Goal: Use online tool/utility: Utilize a website feature to perform a specific function

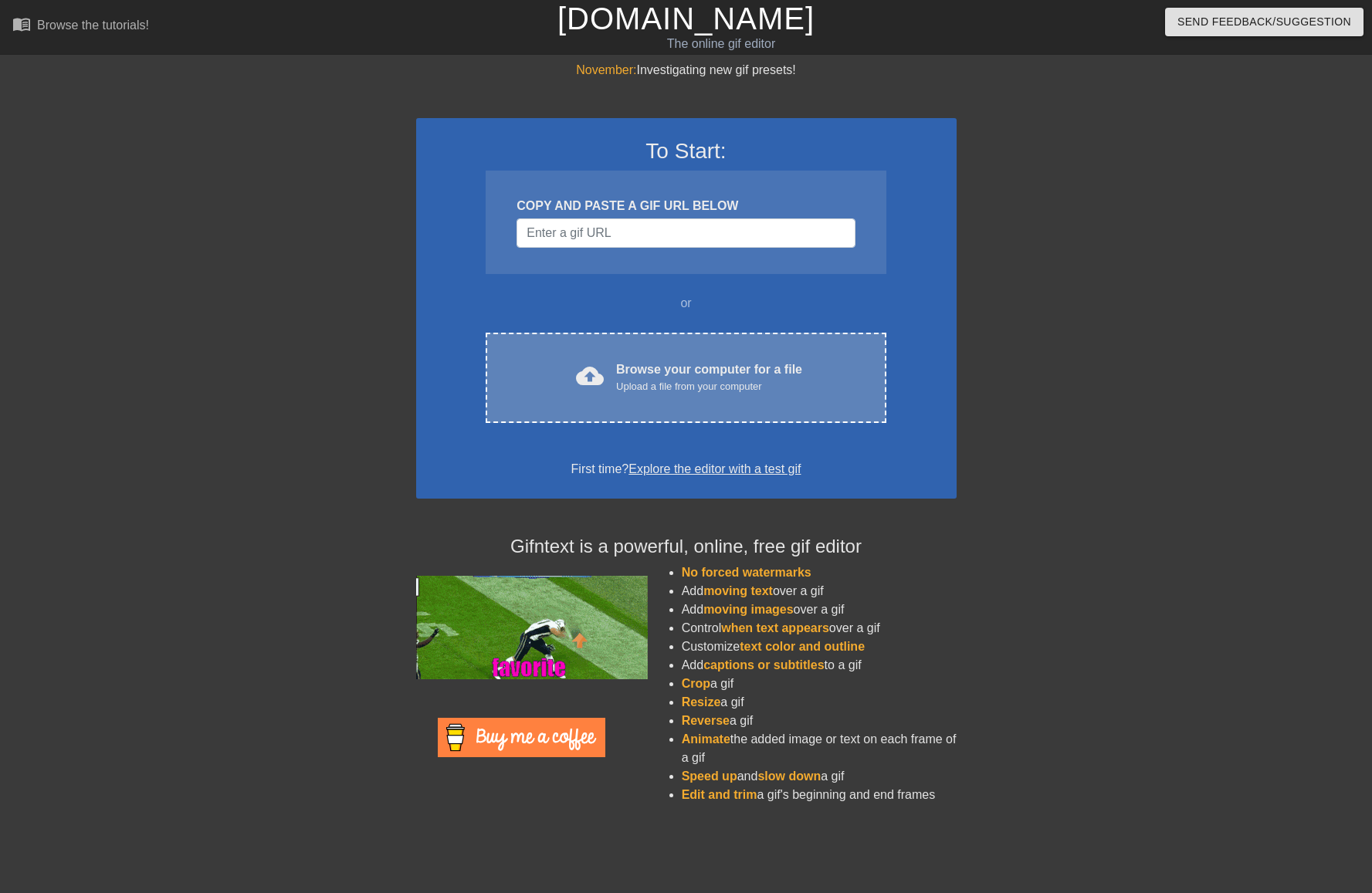
click at [690, 383] on div "Upload a file from your computer" at bounding box center [709, 386] width 186 height 15
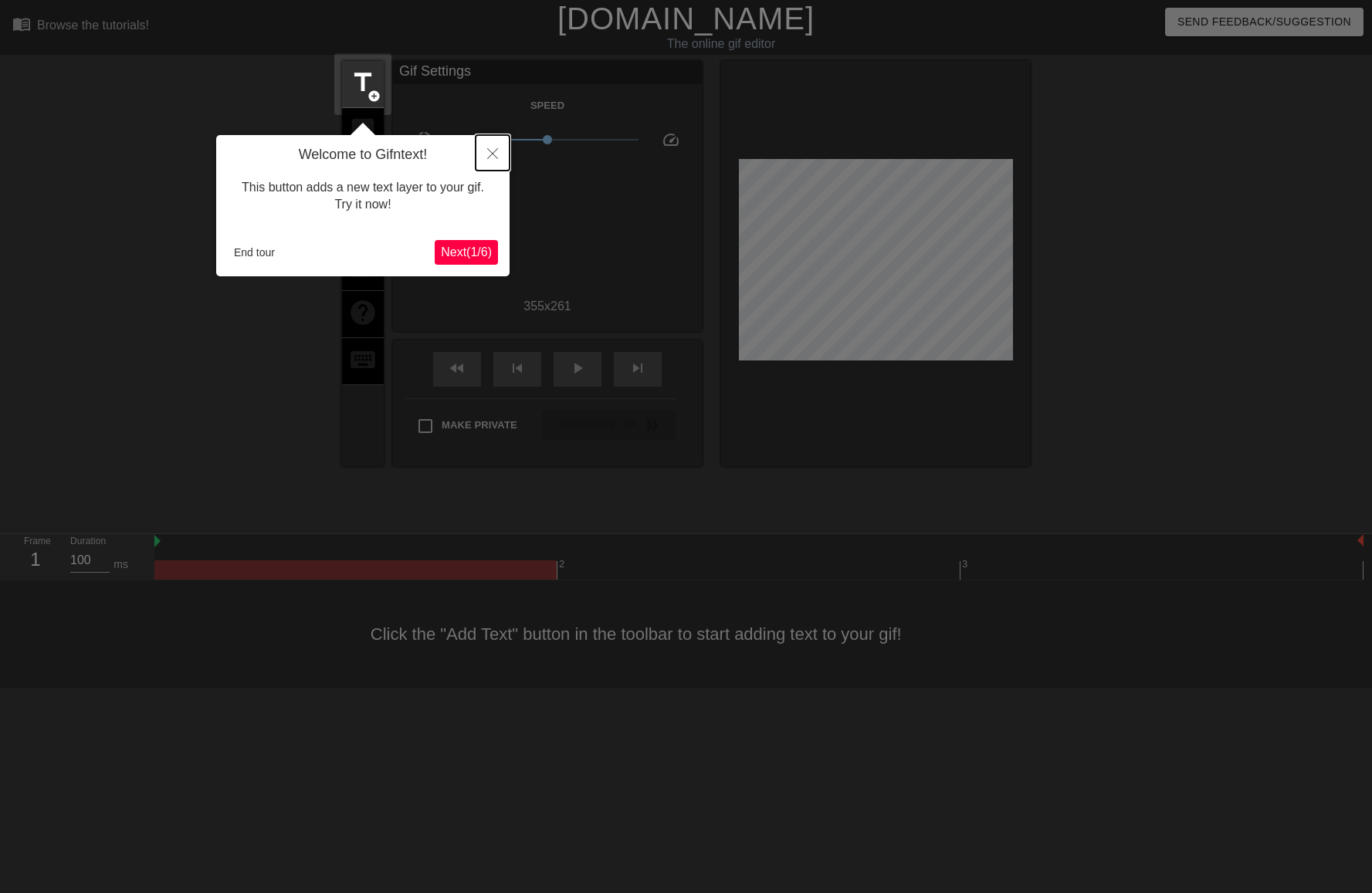
click at [491, 150] on icon "Close" at bounding box center [492, 153] width 10 height 10
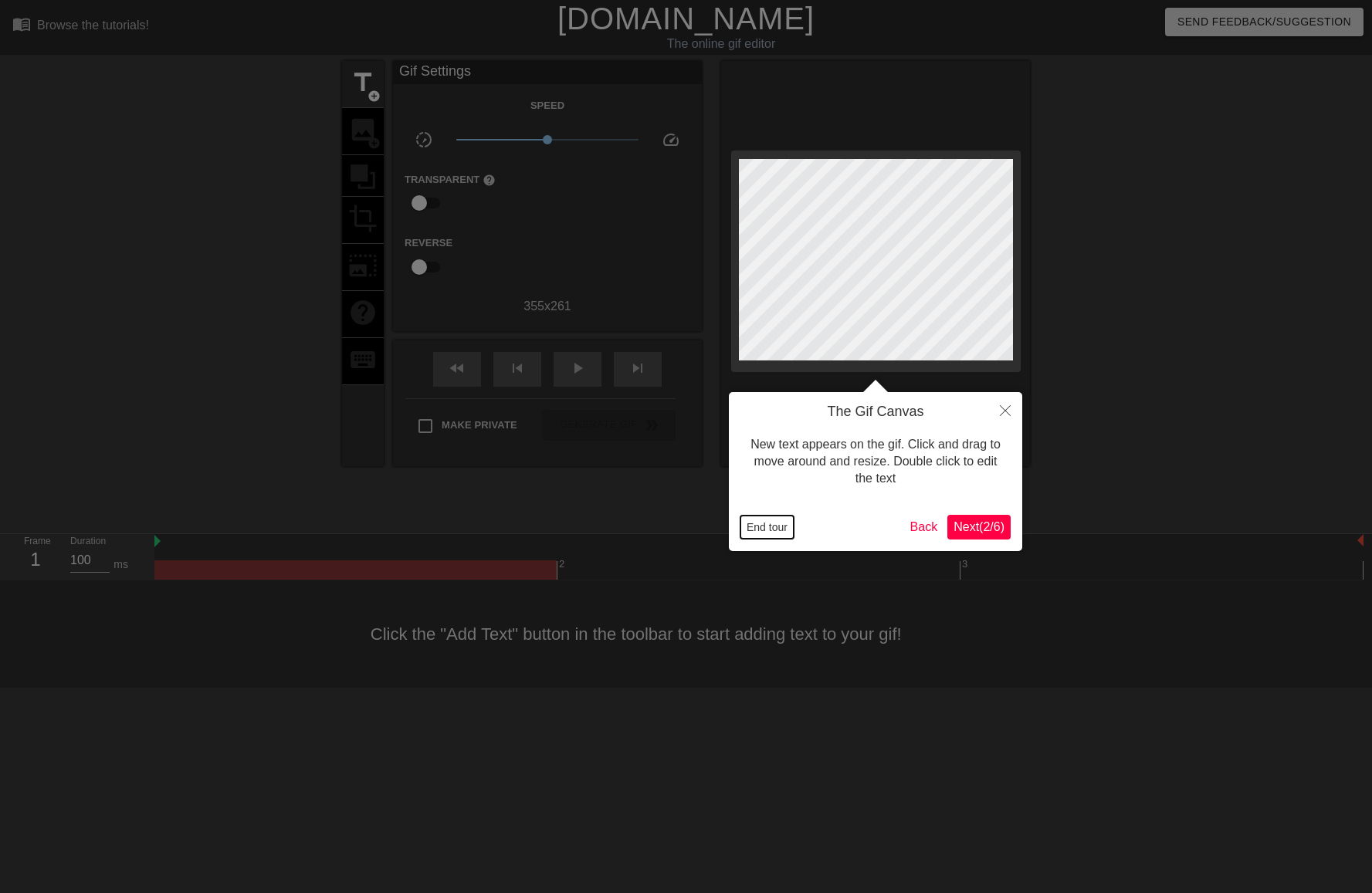
click at [772, 526] on button "End tour" at bounding box center [767, 527] width 53 height 23
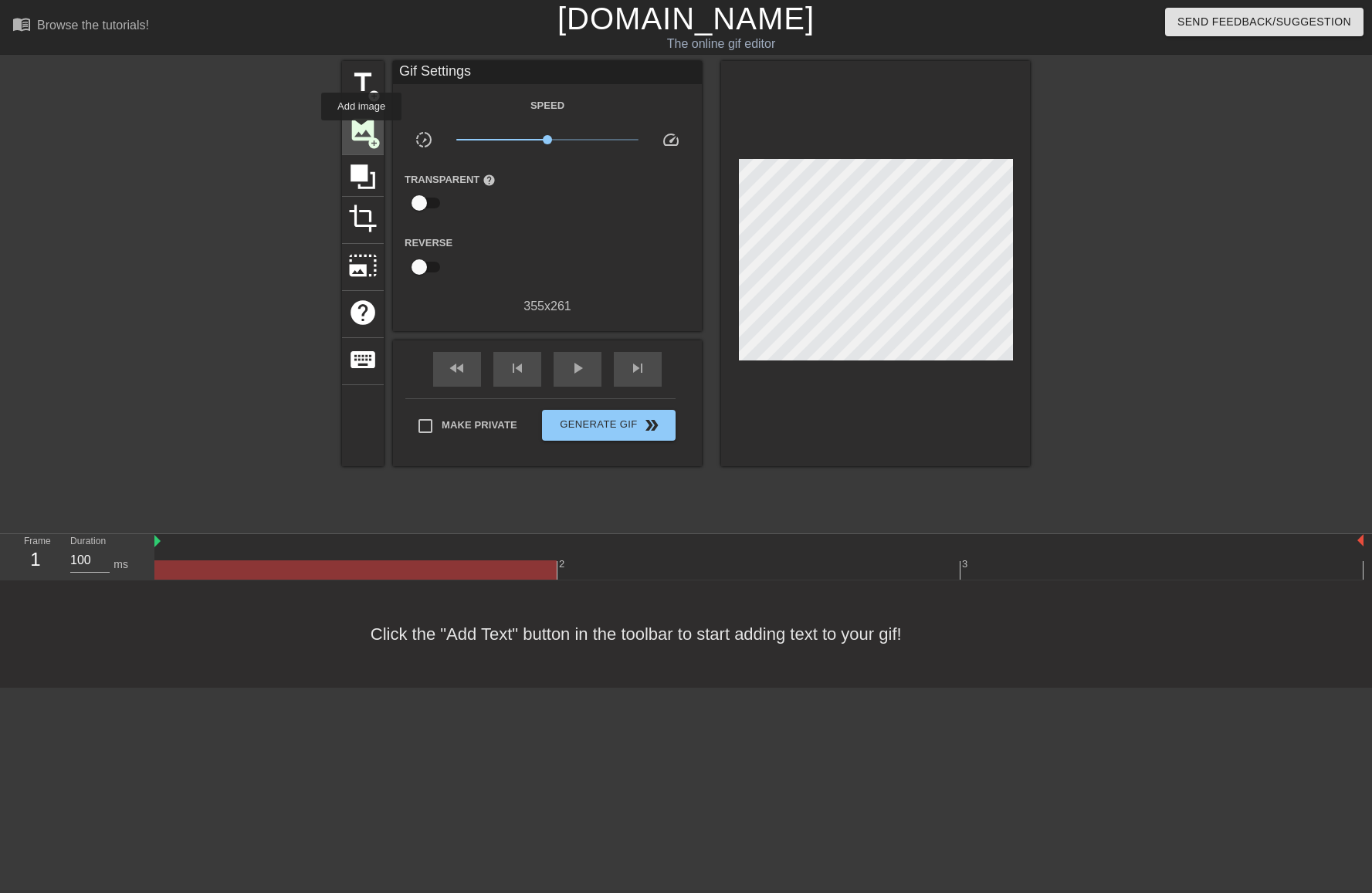
click at [361, 131] on span "image" at bounding box center [363, 130] width 29 height 29
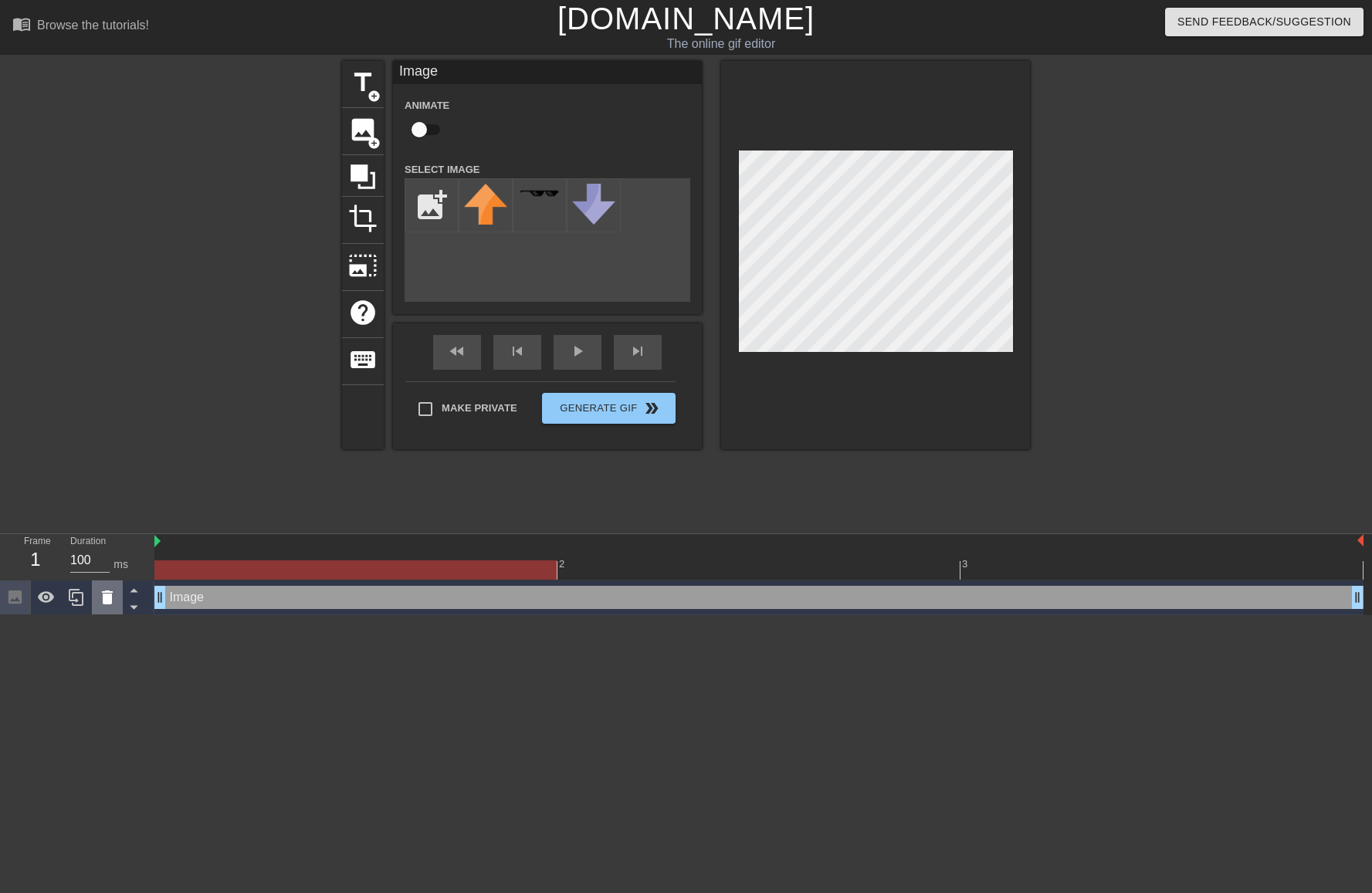
click at [105, 599] on icon at bounding box center [107, 597] width 10 height 14
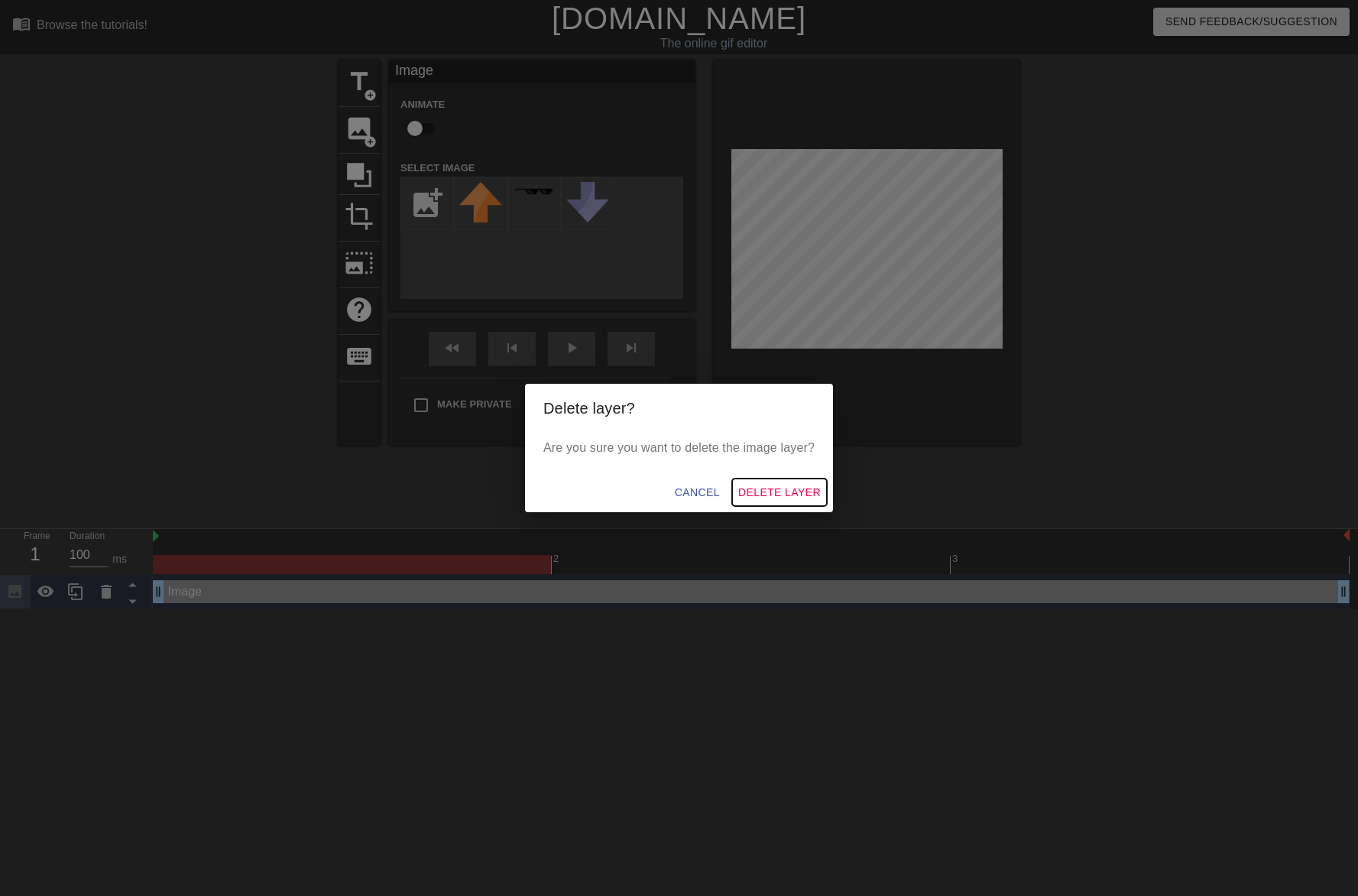
click at [783, 498] on span "Delete Layer" at bounding box center [780, 492] width 83 height 19
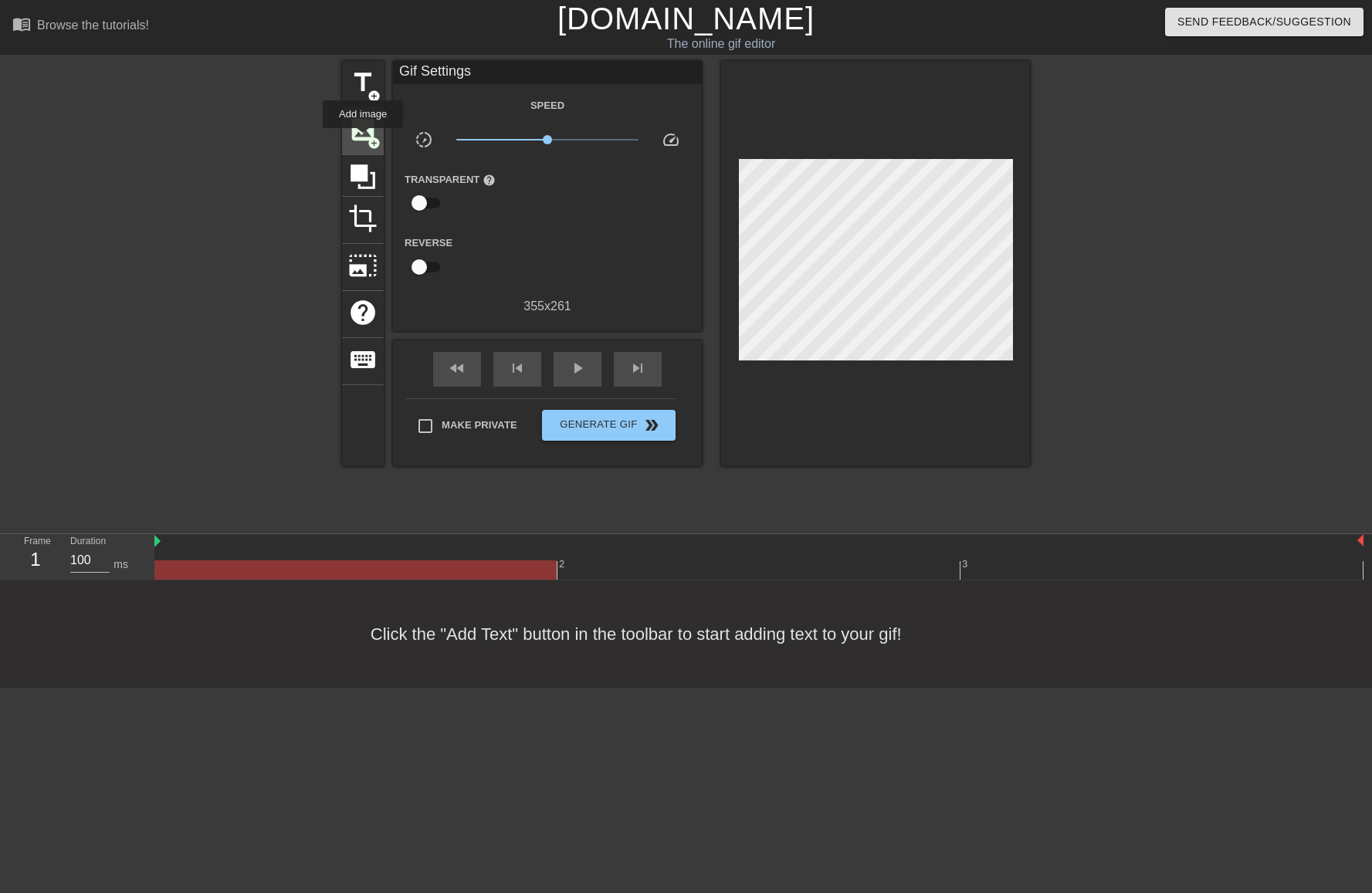
click at [363, 139] on span "image" at bounding box center [363, 130] width 29 height 29
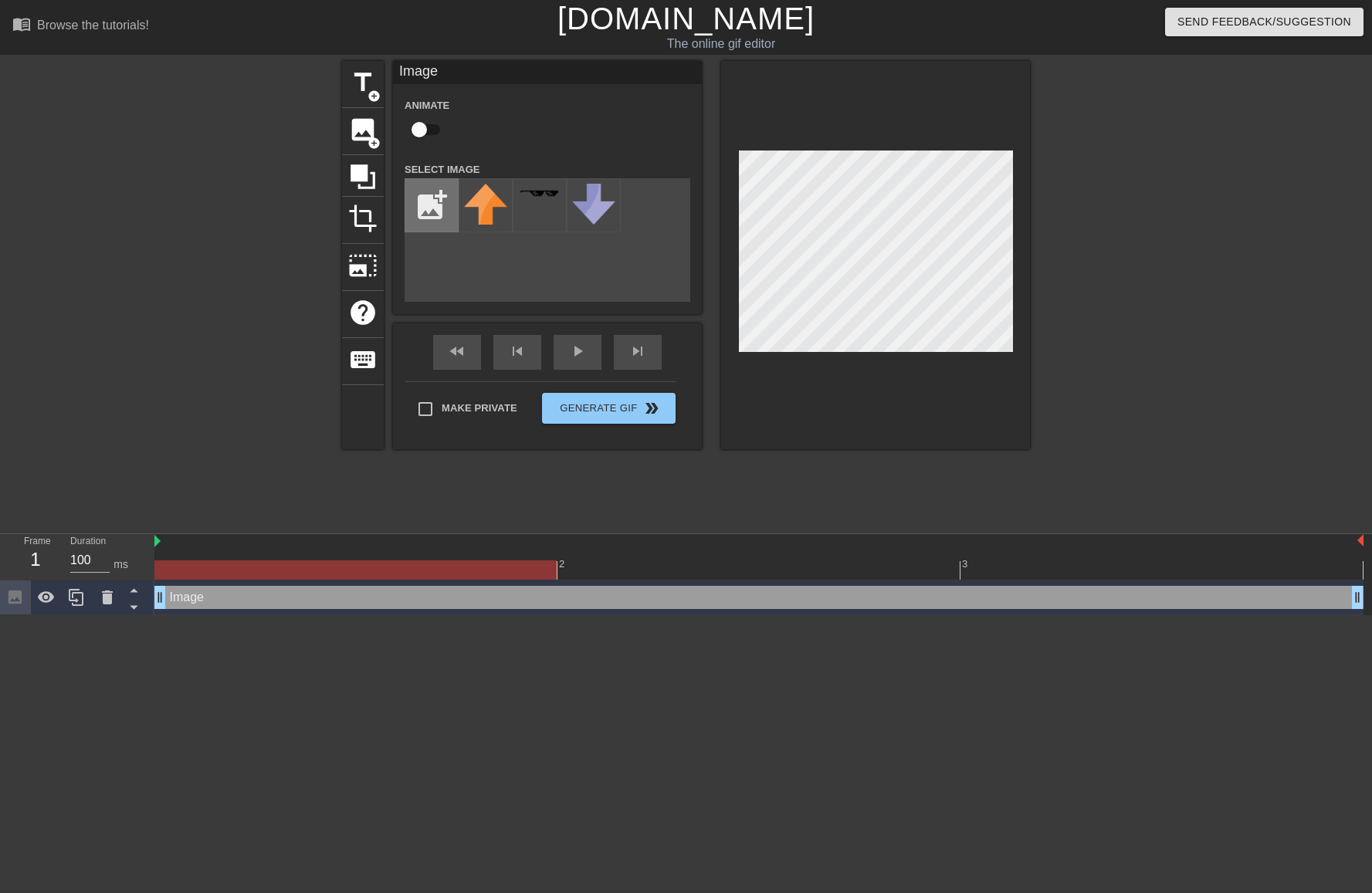
click at [424, 202] on input "file" at bounding box center [431, 205] width 52 height 52
click at [435, 208] on input "file" at bounding box center [431, 205] width 52 height 52
type input "C:\fakepath\Sans dsdsddspng.png"
click at [108, 597] on icon at bounding box center [107, 597] width 10 height 14
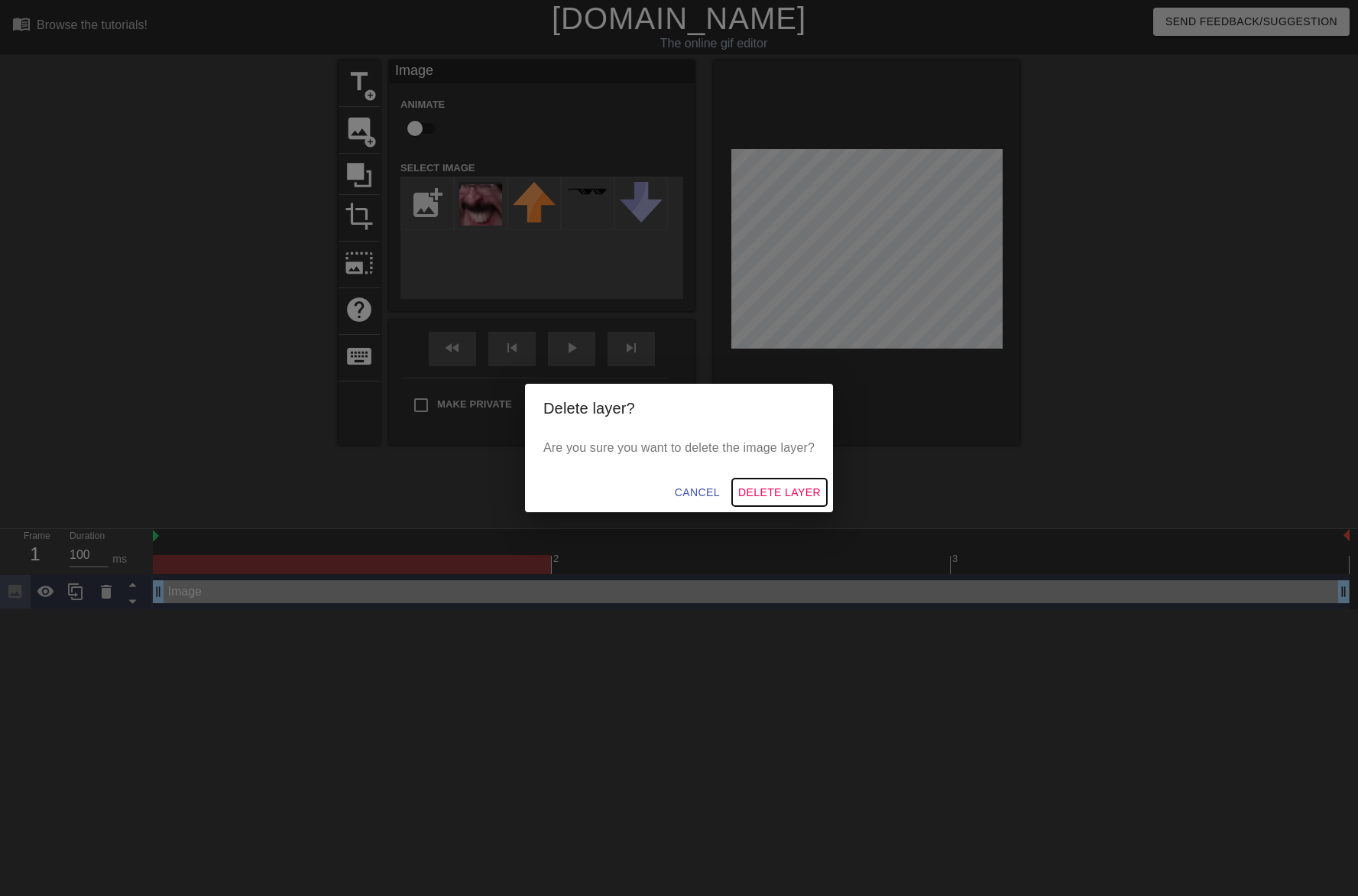
click at [777, 495] on span "Delete Layer" at bounding box center [780, 492] width 83 height 19
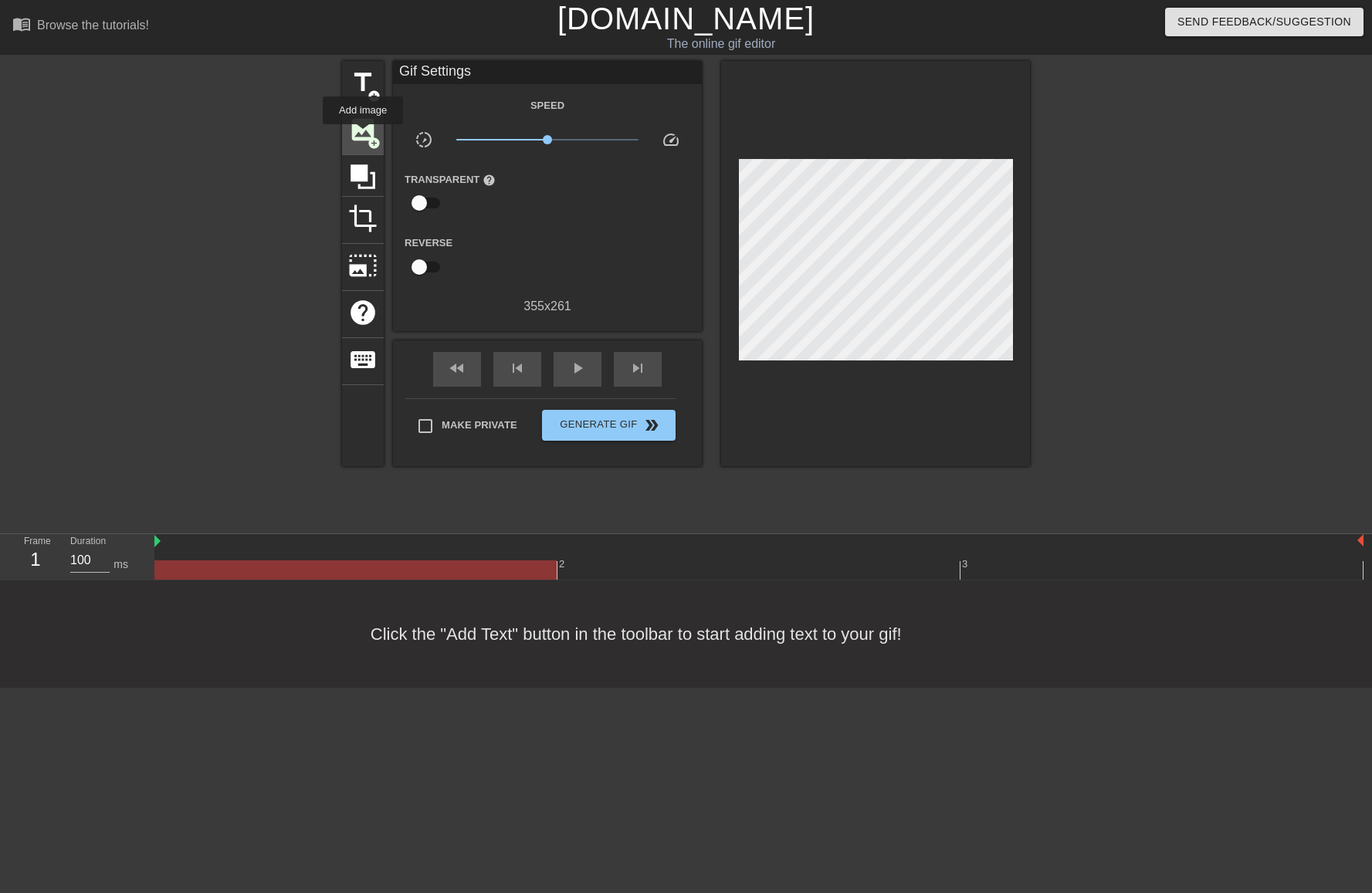
click at [363, 135] on span "image" at bounding box center [363, 130] width 29 height 29
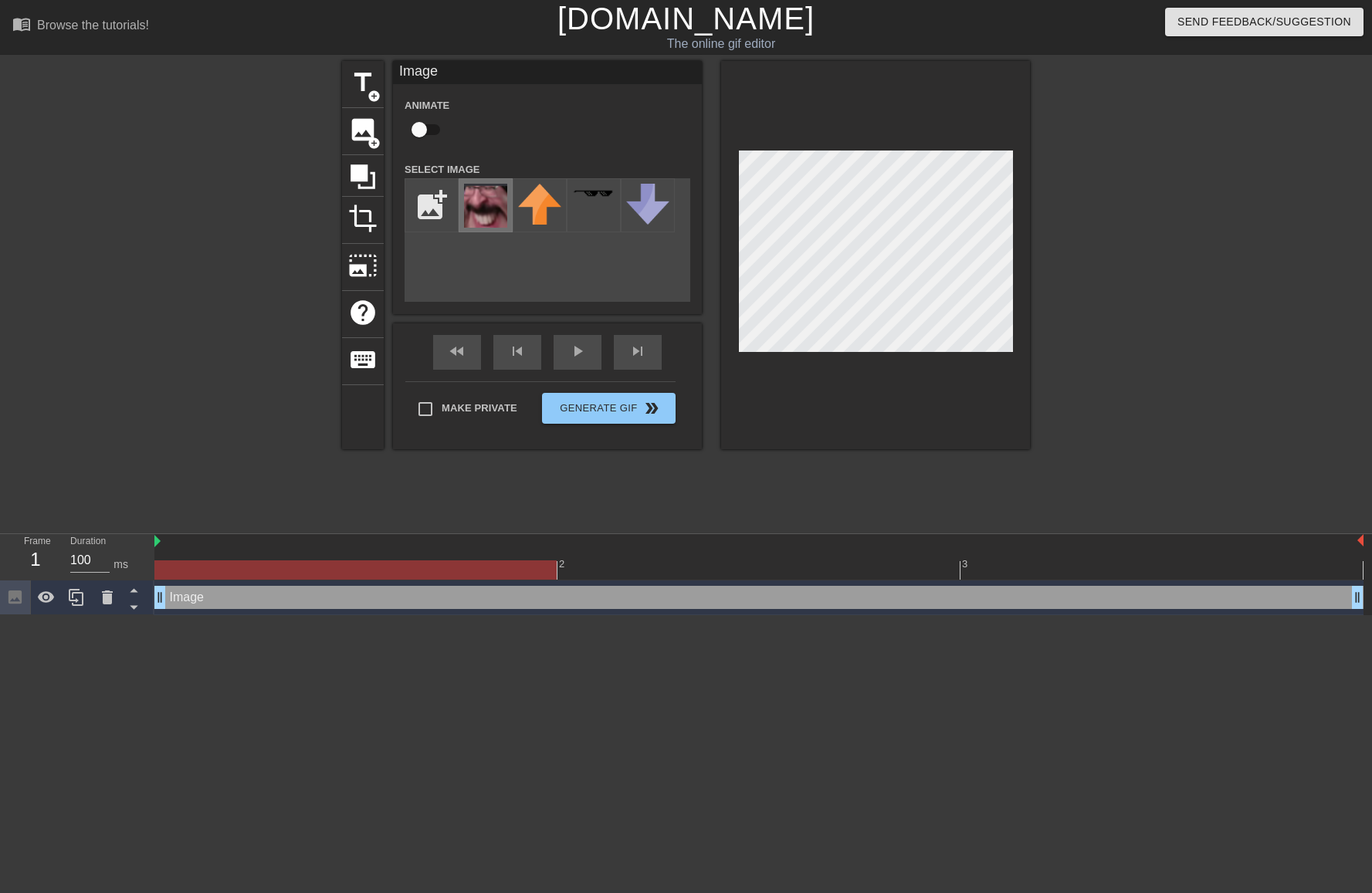
click at [496, 217] on img at bounding box center [486, 205] width 43 height 44
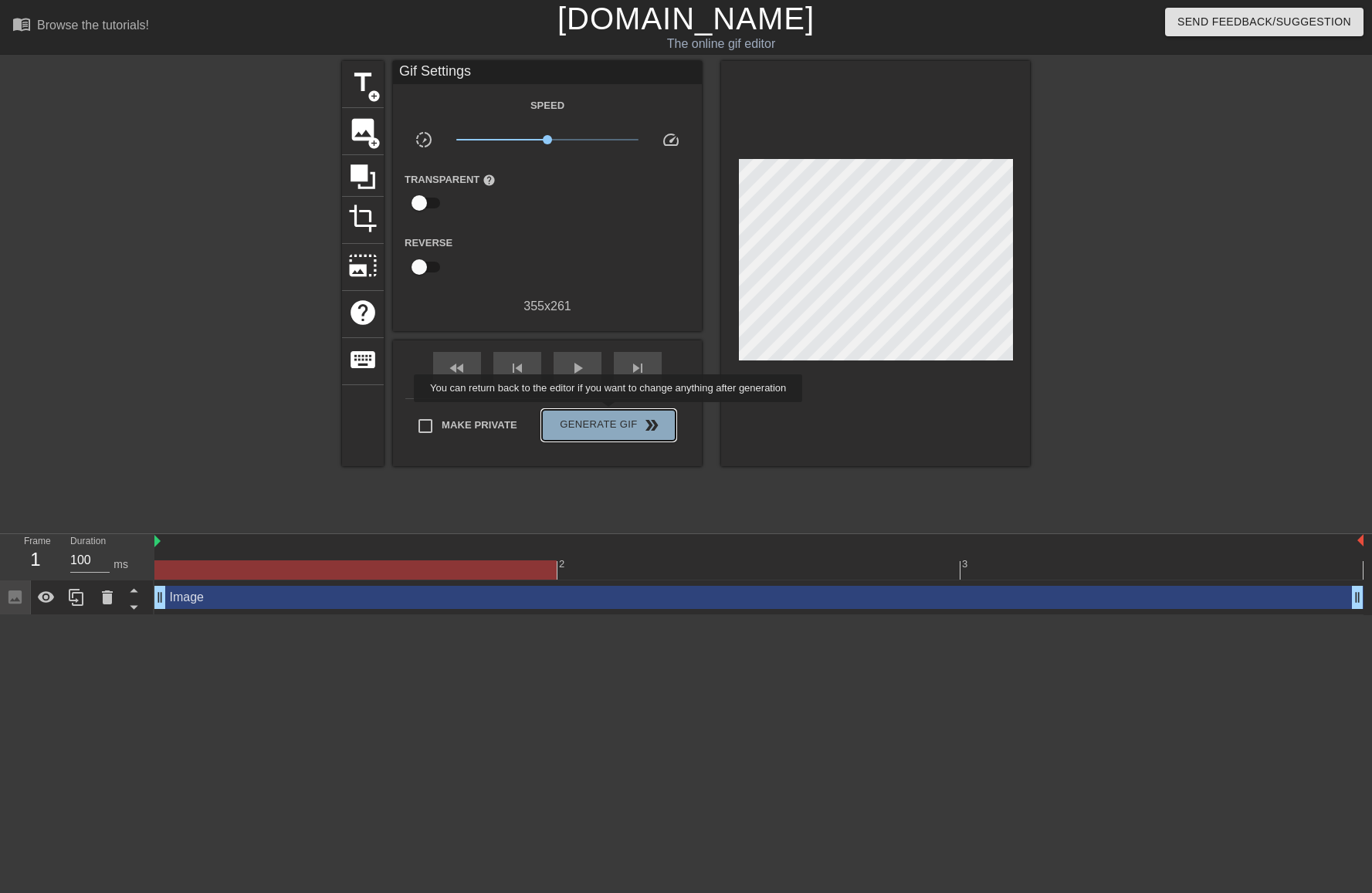
click at [610, 413] on button "Generate Gif double_arrow" at bounding box center [609, 425] width 134 height 31
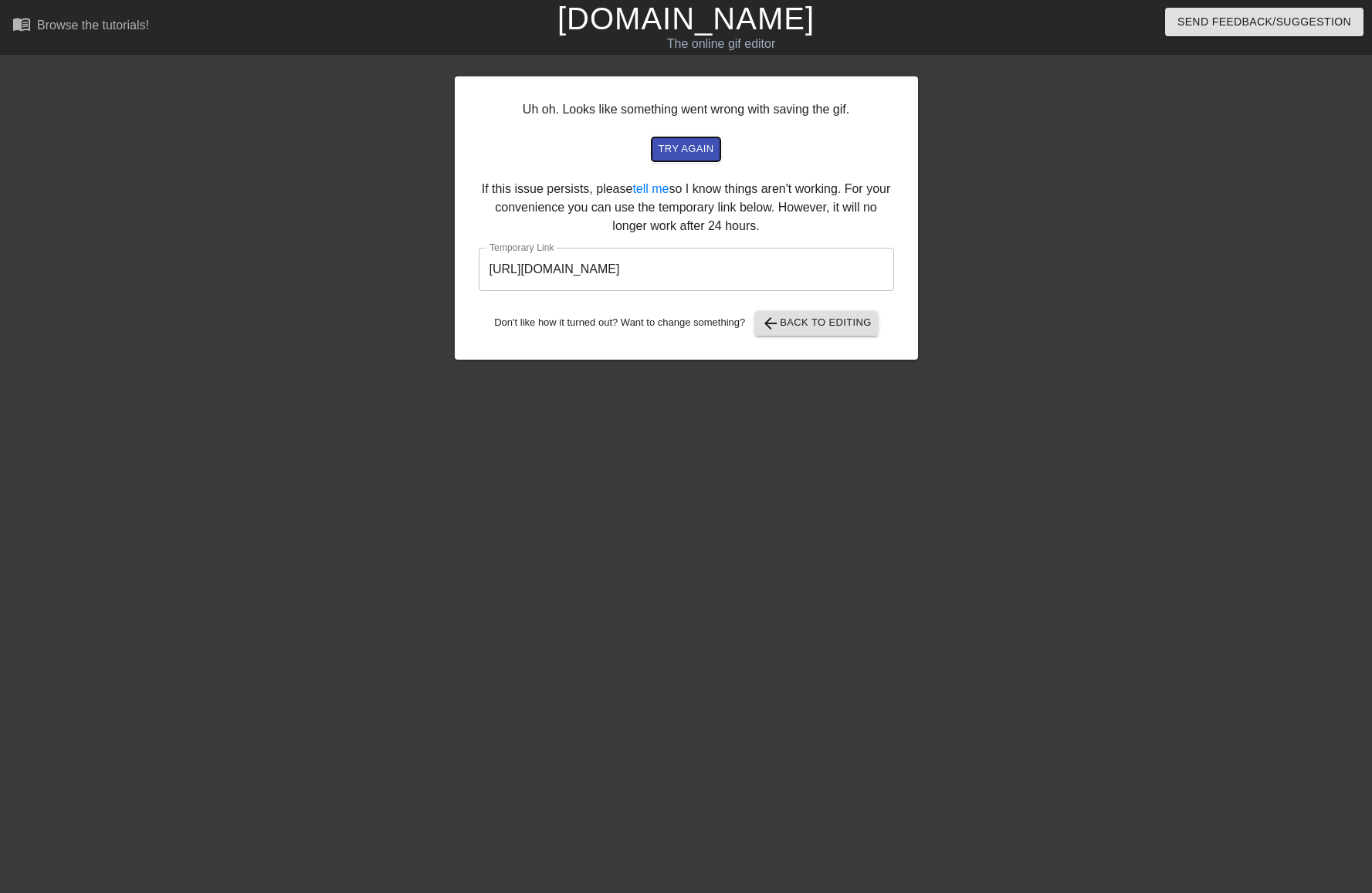
click at [690, 147] on span "try again" at bounding box center [685, 150] width 56 height 18
click at [713, 136] on div "Uh oh. Looks like something went wrong with saving the gif. try again If this i…" at bounding box center [686, 218] width 464 height 283
click at [702, 146] on span "try again" at bounding box center [685, 150] width 56 height 18
click at [805, 325] on span "arrow_back Back to Editing" at bounding box center [816, 323] width 110 height 19
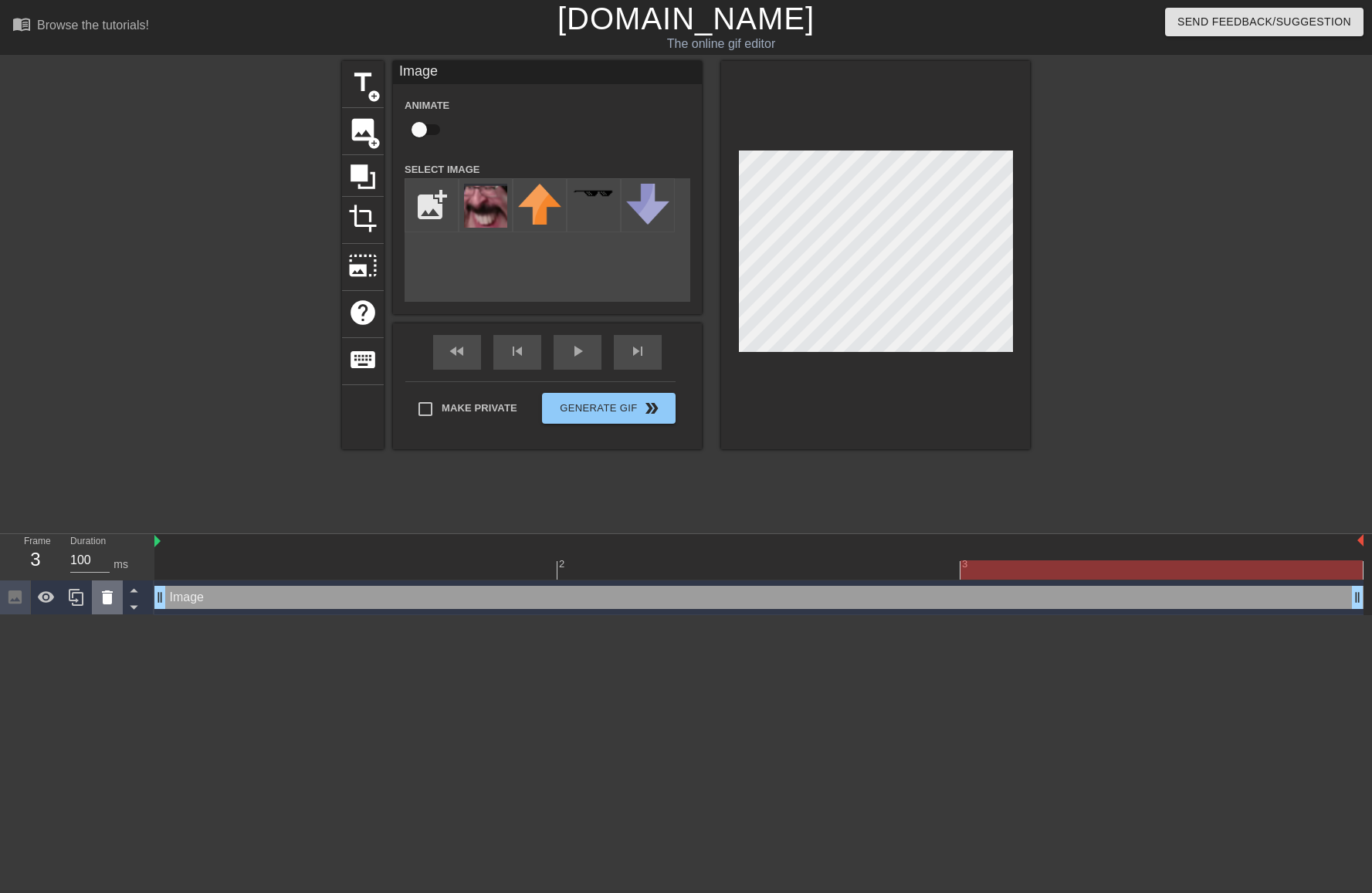
click at [103, 602] on icon at bounding box center [107, 597] width 10 height 14
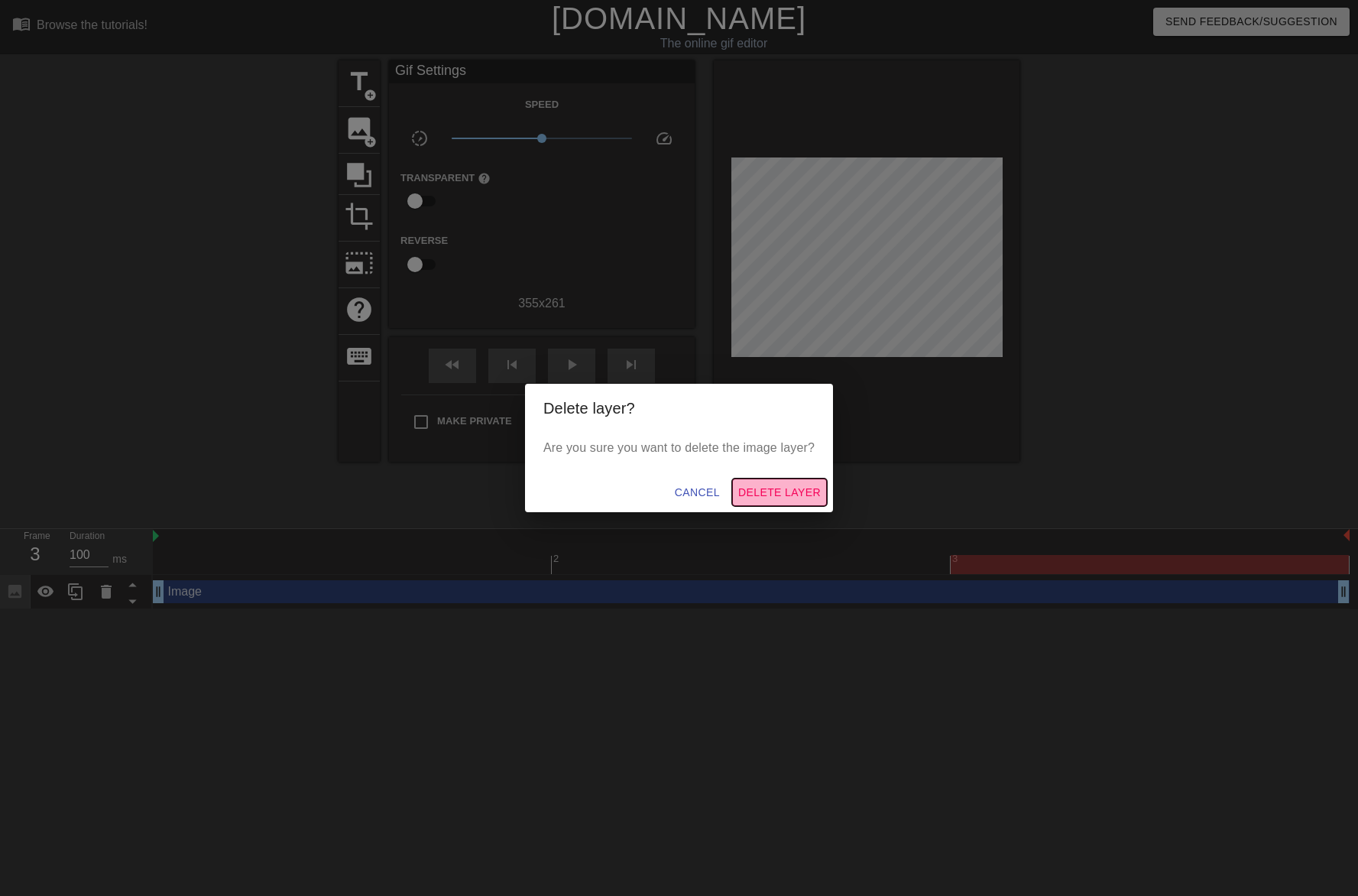
click at [770, 483] on span "Delete Layer" at bounding box center [780, 492] width 83 height 19
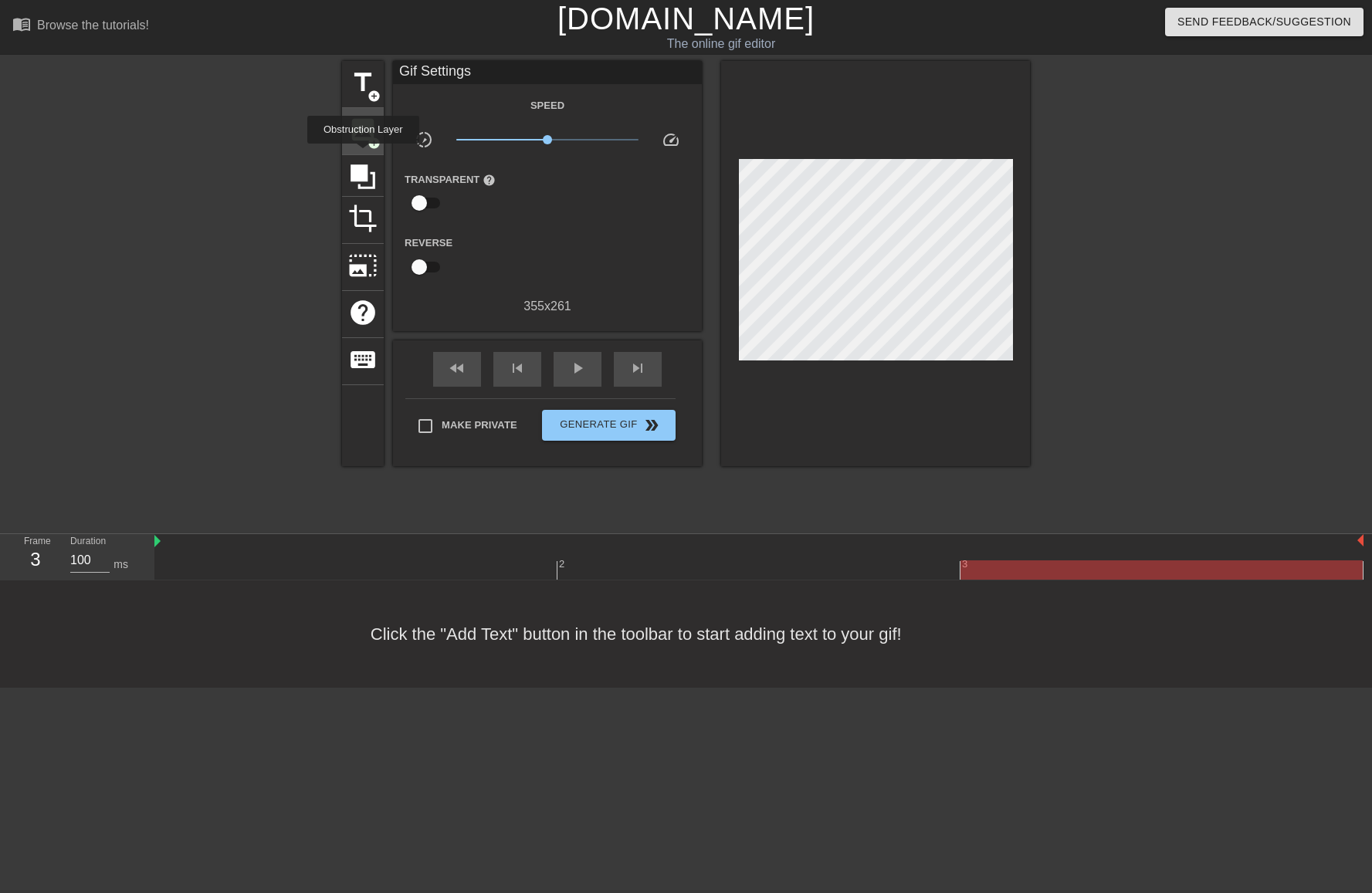
click at [364, 145] on div "image add_circle" at bounding box center [363, 131] width 42 height 47
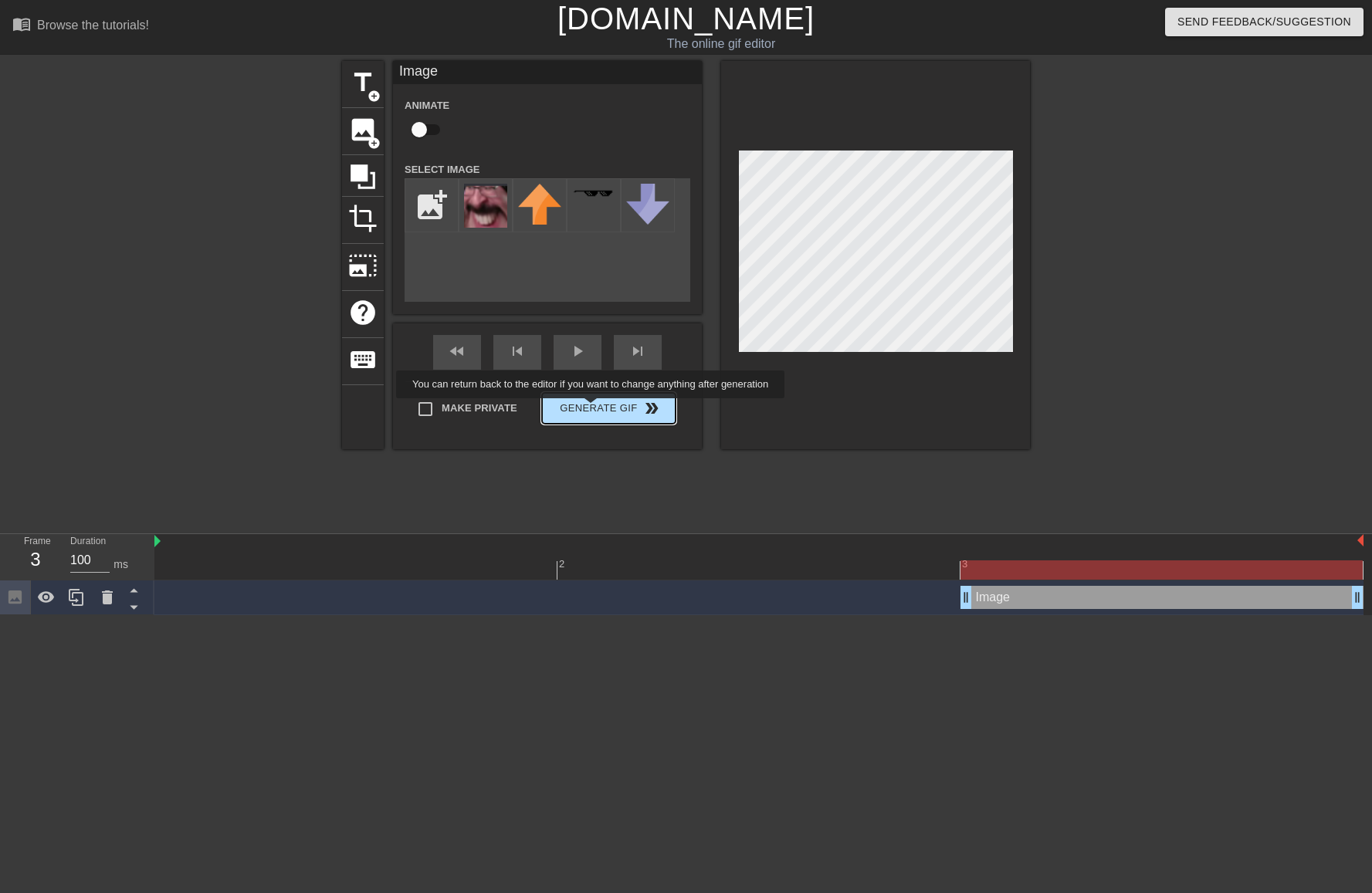
click at [632, 397] on div "Make Private Generate Gif double_arrow" at bounding box center [541, 412] width 270 height 61
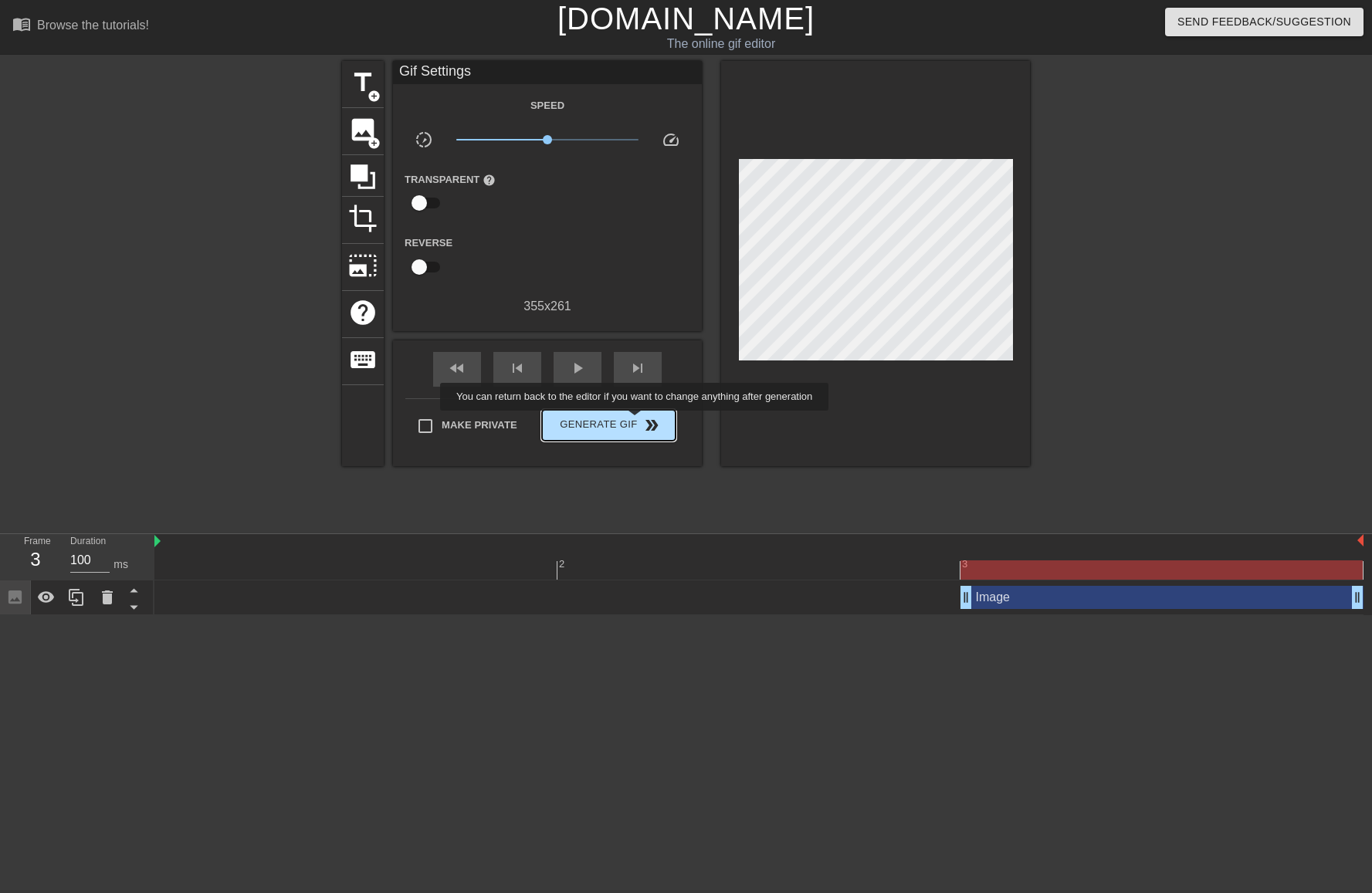
click at [637, 422] on span "Generate Gif double_arrow" at bounding box center [608, 425] width 122 height 19
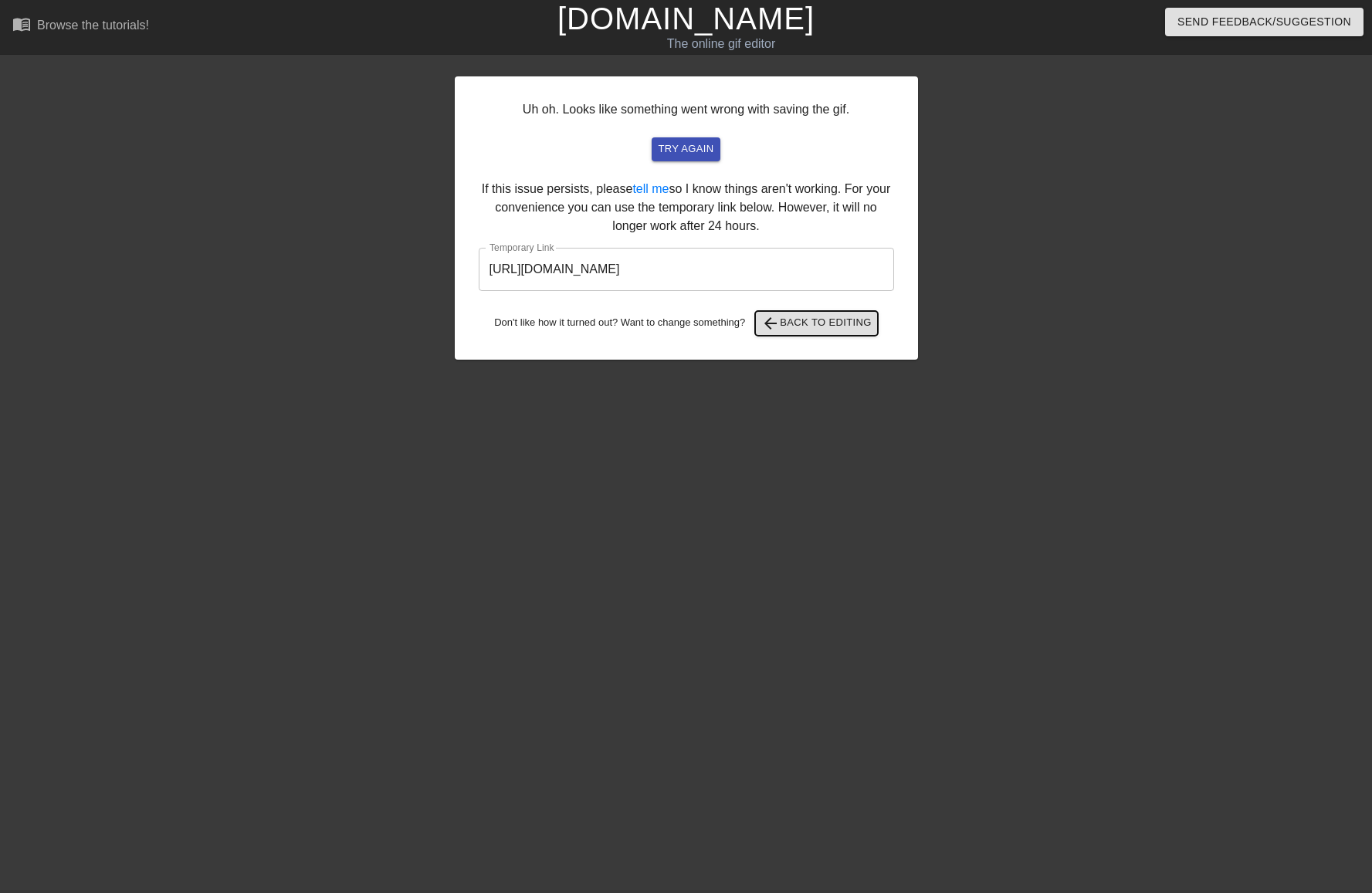
click at [813, 322] on span "arrow_back Back to Editing" at bounding box center [816, 323] width 110 height 19
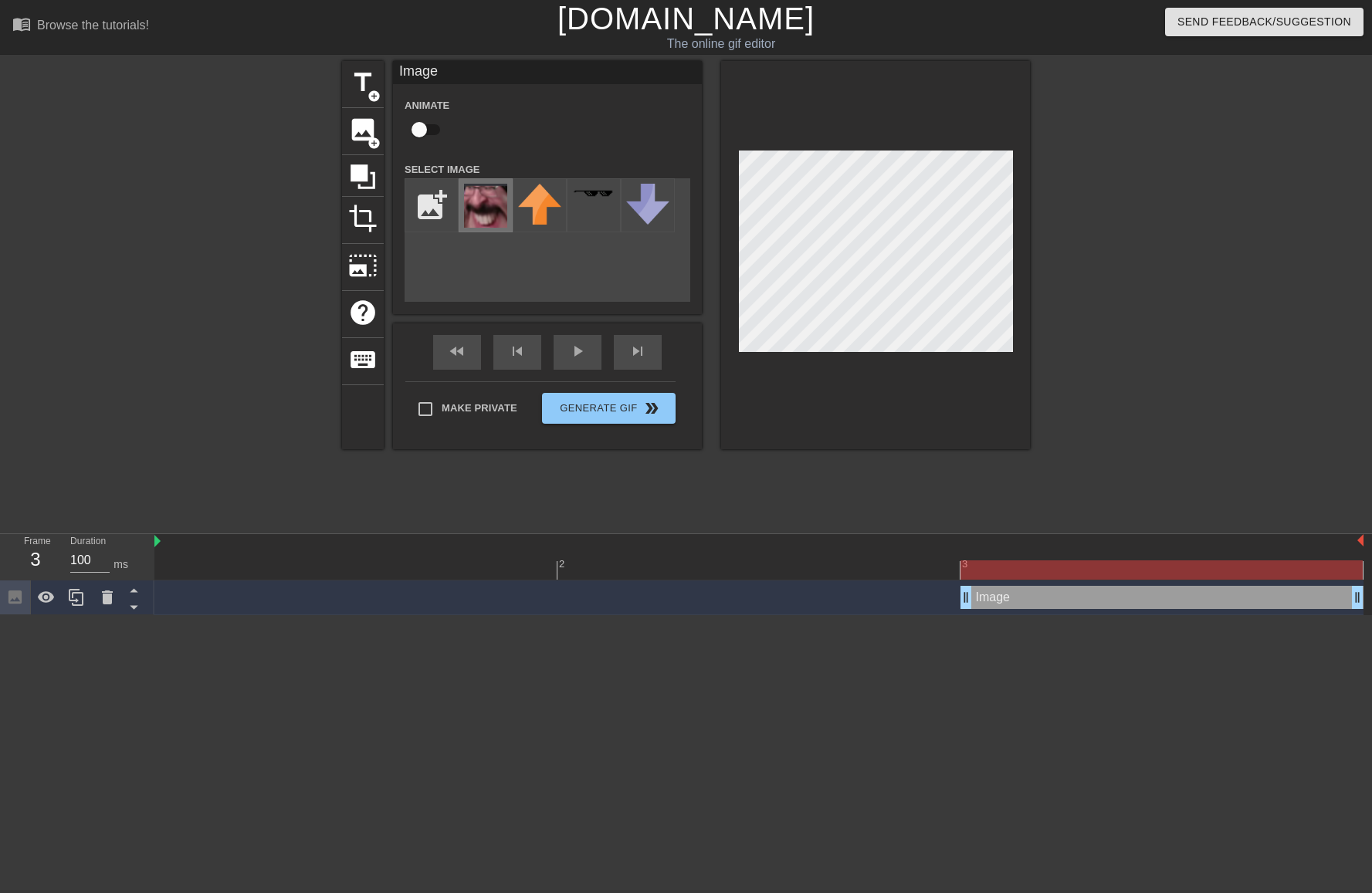
click at [486, 210] on img at bounding box center [486, 205] width 43 height 44
click at [602, 411] on button "Generate Gif double_arrow" at bounding box center [609, 408] width 134 height 31
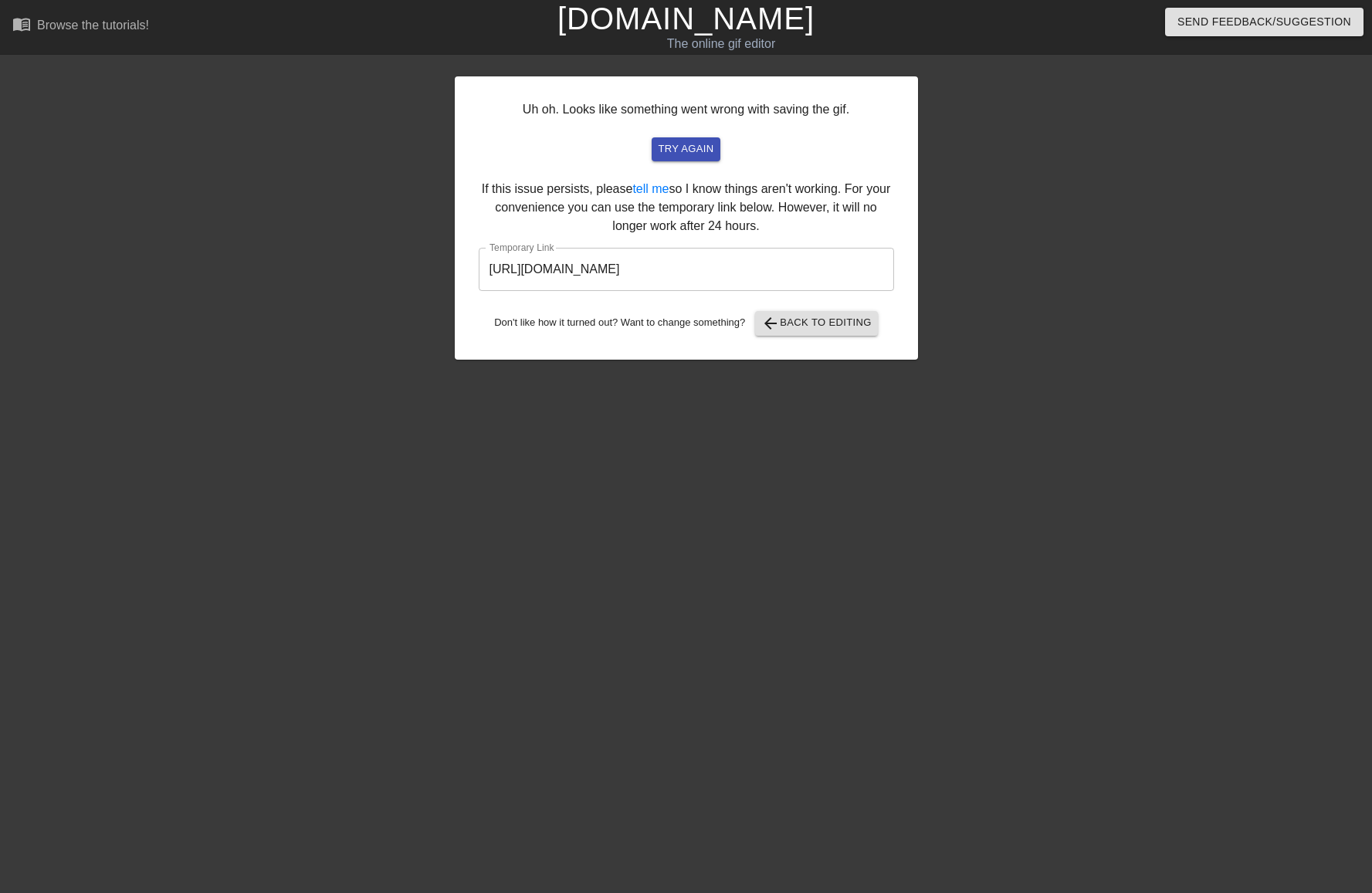
click at [764, 279] on input "[URL][DOMAIN_NAME]" at bounding box center [686, 270] width 415 height 43
click at [763, 278] on input "[URL][DOMAIN_NAME]" at bounding box center [686, 270] width 415 height 43
